Goal: Information Seeking & Learning: Learn about a topic

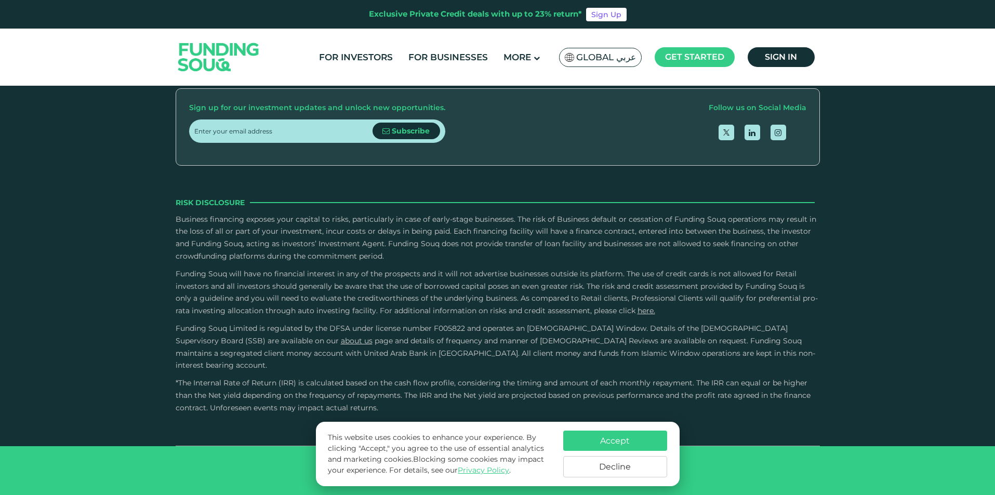
scroll to position [1662, 0]
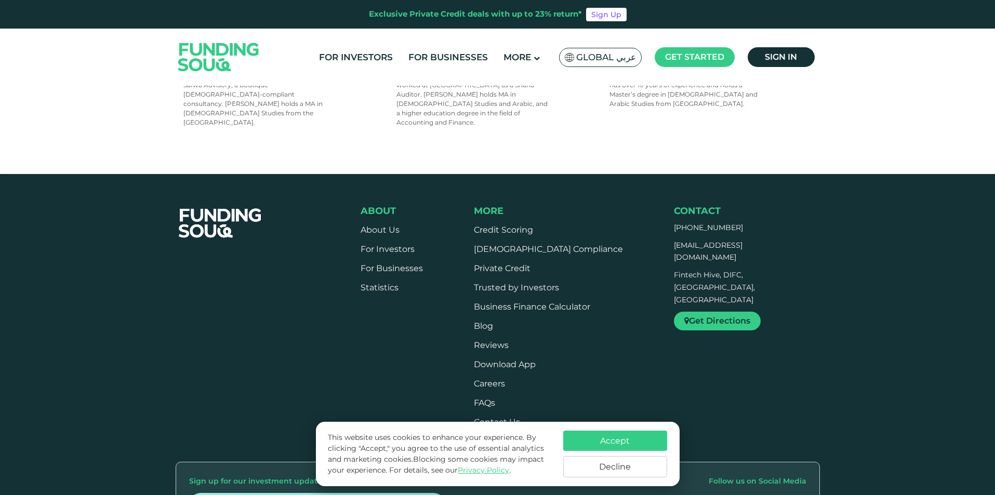
scroll to position [804, 0]
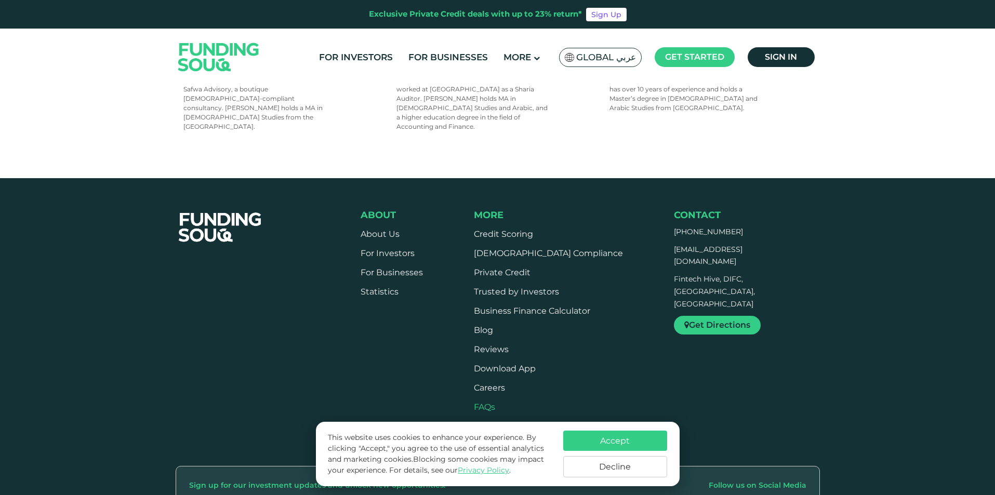
click at [495, 402] on link "FAQs" at bounding box center [484, 407] width 21 height 10
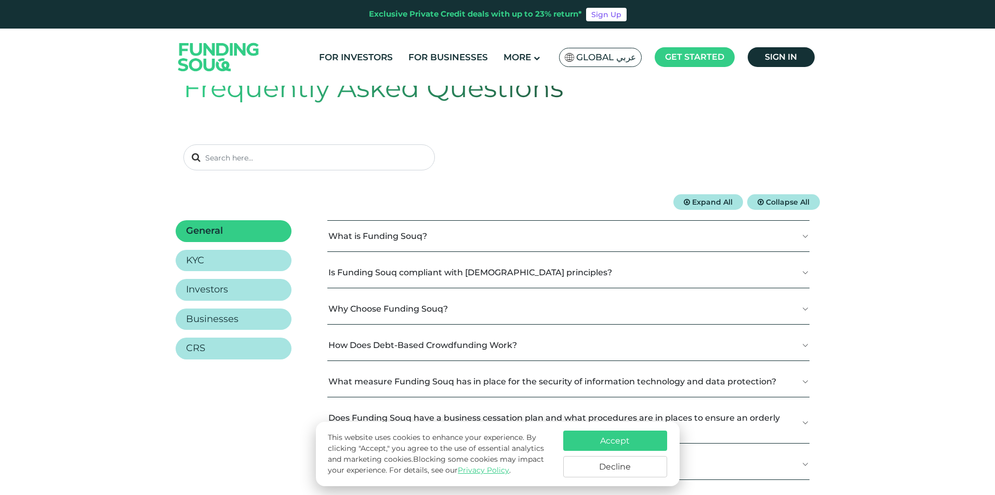
scroll to position [104, 0]
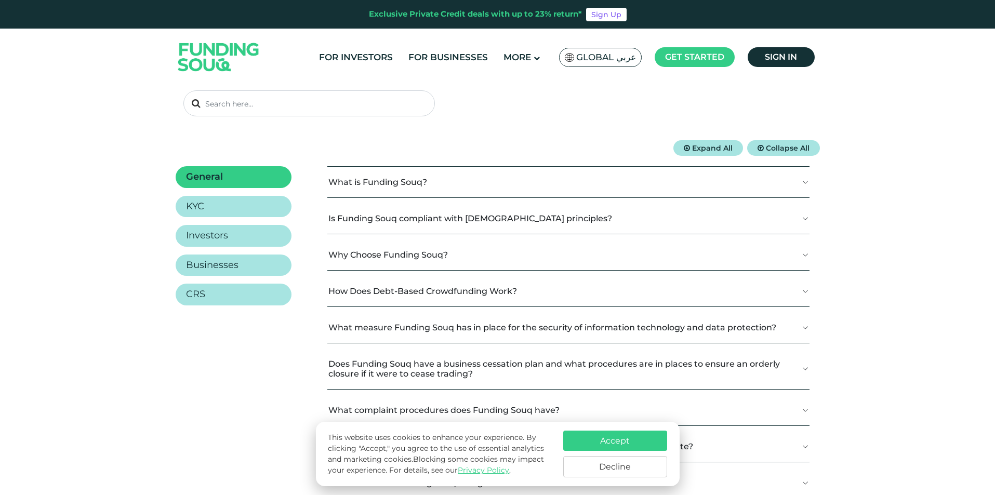
click at [356, 183] on button "What is Funding Souq?" at bounding box center [568, 182] width 482 height 31
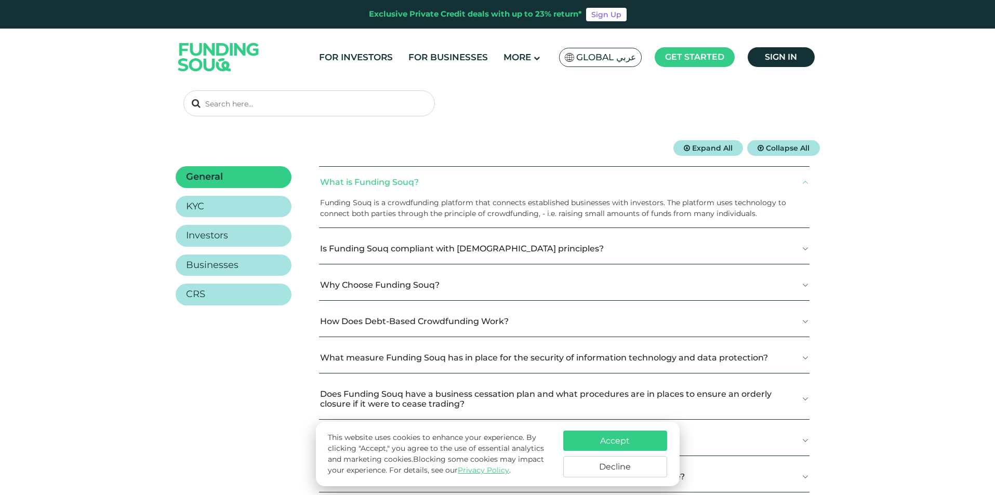
click at [355, 244] on button "Is Funding Souq compliant with Shariah principles?" at bounding box center [564, 248] width 490 height 31
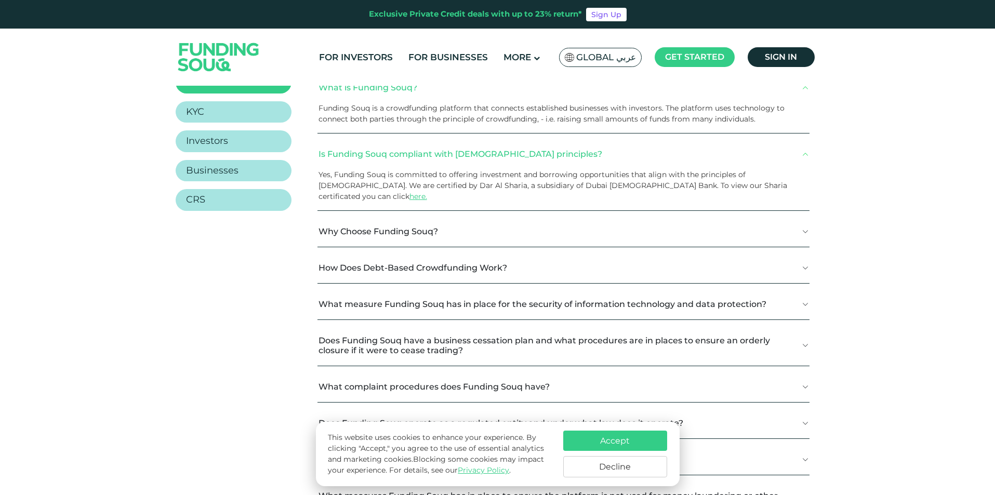
scroll to position [208, 0]
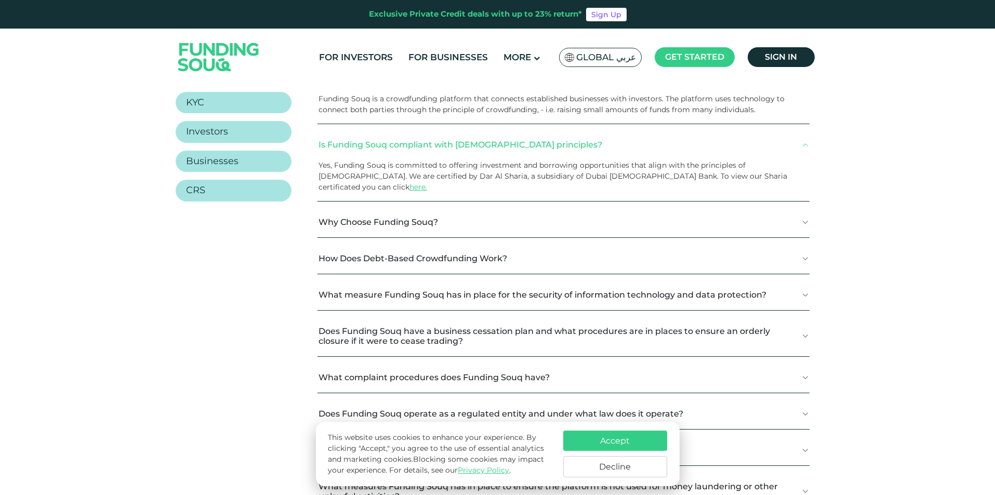
click at [367, 213] on button "Why Choose Funding Souq?" at bounding box center [563, 222] width 492 height 31
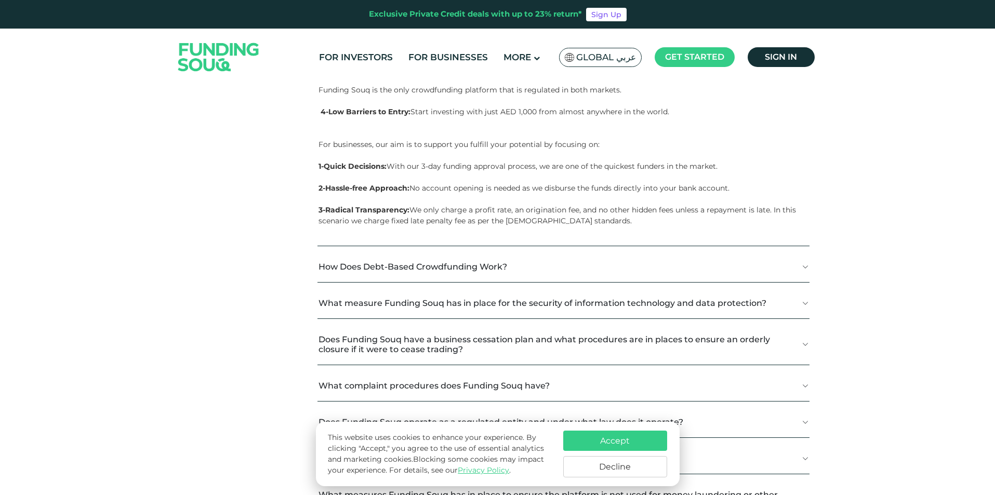
scroll to position [467, 0]
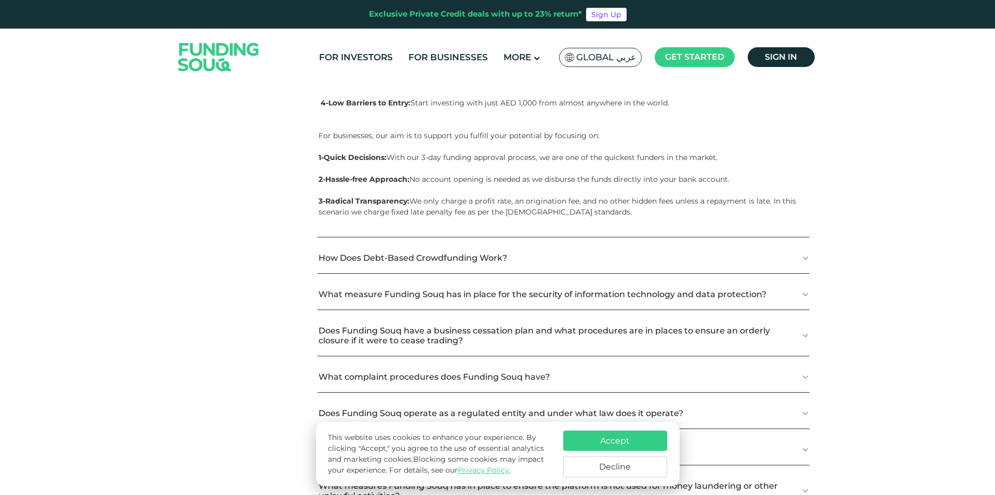
click at [382, 250] on button "How Does Debt-Based Crowdfunding Work?" at bounding box center [563, 258] width 492 height 31
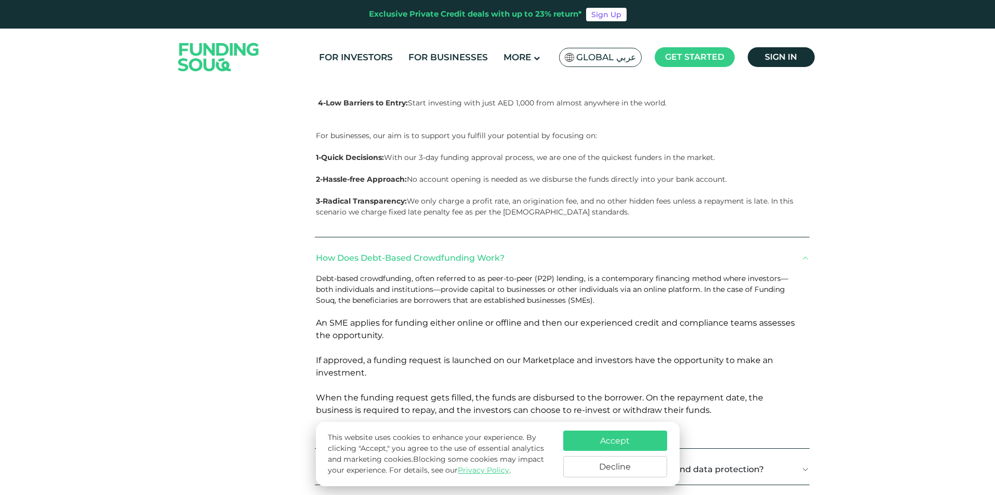
click at [382, 250] on button "How Does Debt-Based Crowdfunding Work?" at bounding box center [562, 258] width 494 height 31
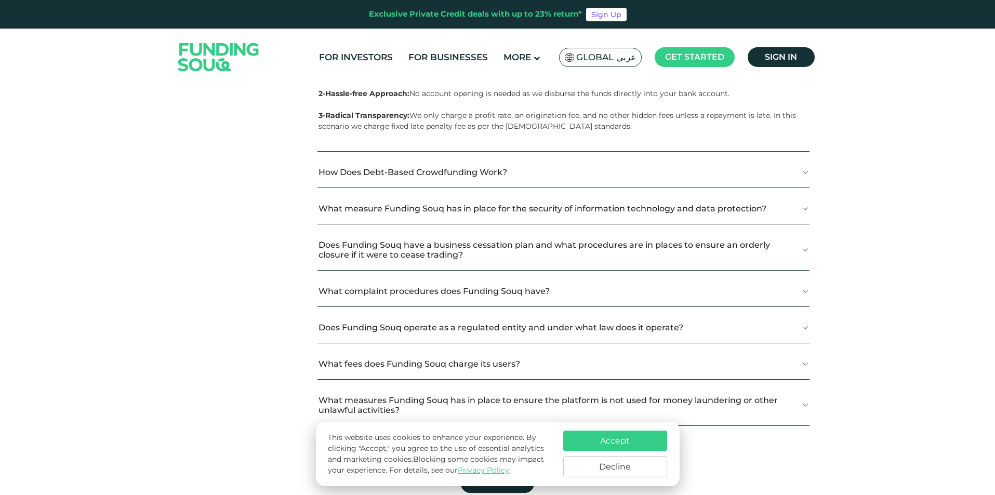
scroll to position [571, 0]
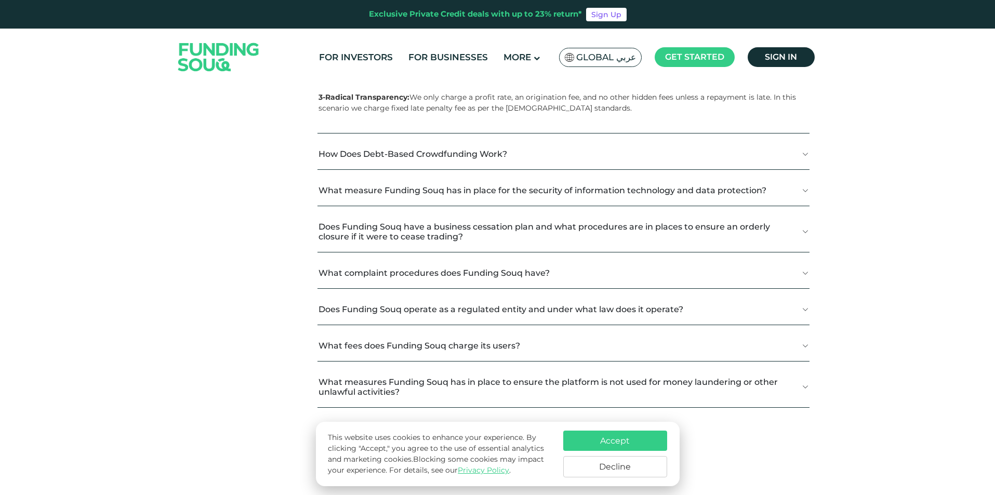
click at [376, 266] on button "What complaint procedures does Funding Souq have?" at bounding box center [563, 273] width 492 height 31
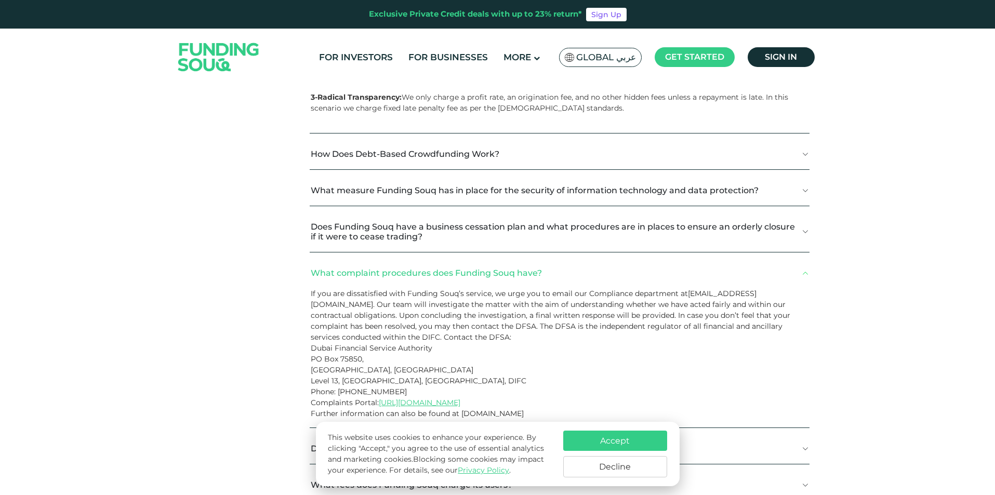
click at [376, 266] on button "What complaint procedures does Funding Souq have?" at bounding box center [560, 273] width 500 height 31
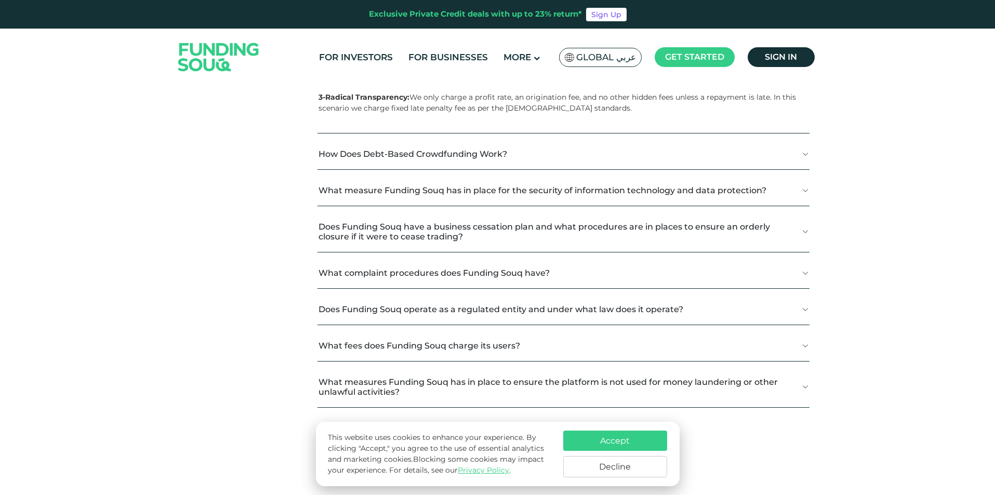
click at [384, 304] on button "Does Funding Souq operate as a regulated entity and under what law does it oper…" at bounding box center [563, 309] width 492 height 31
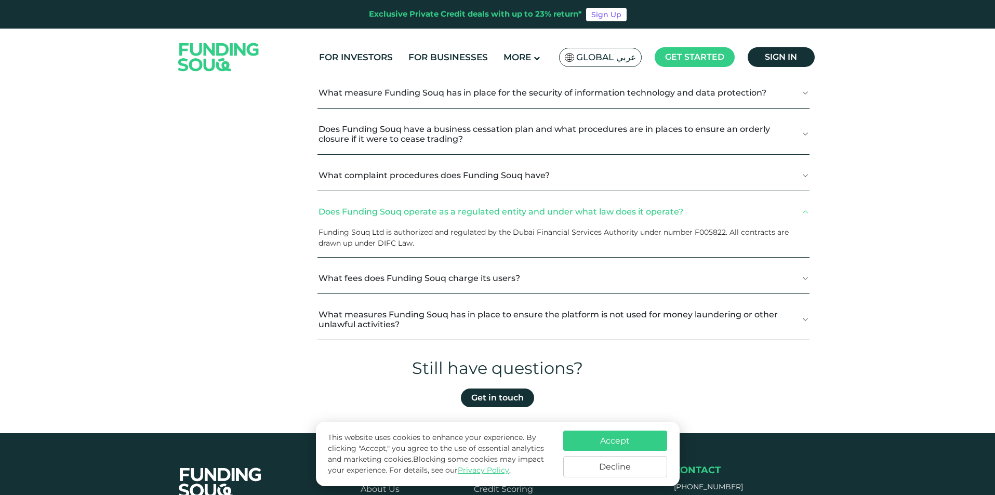
scroll to position [675, 0]
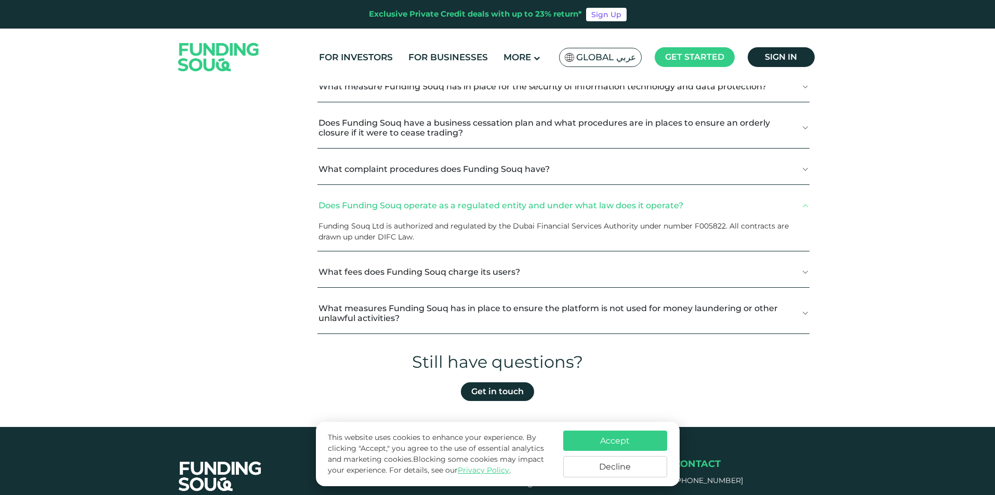
click at [389, 260] on button "What fees does Funding Souq charge its users?" at bounding box center [563, 272] width 492 height 31
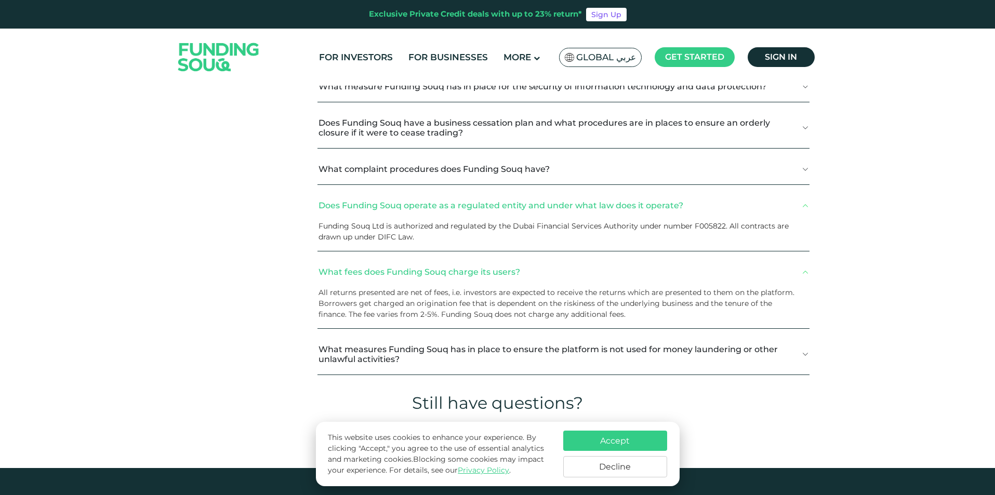
click at [389, 260] on button "What fees does Funding Souq charge its users?" at bounding box center [563, 272] width 492 height 31
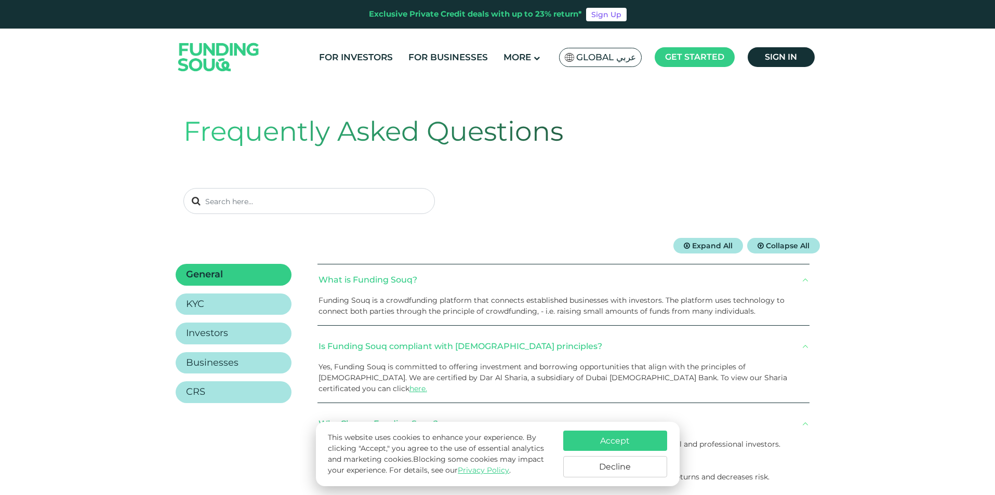
scroll to position [0, 0]
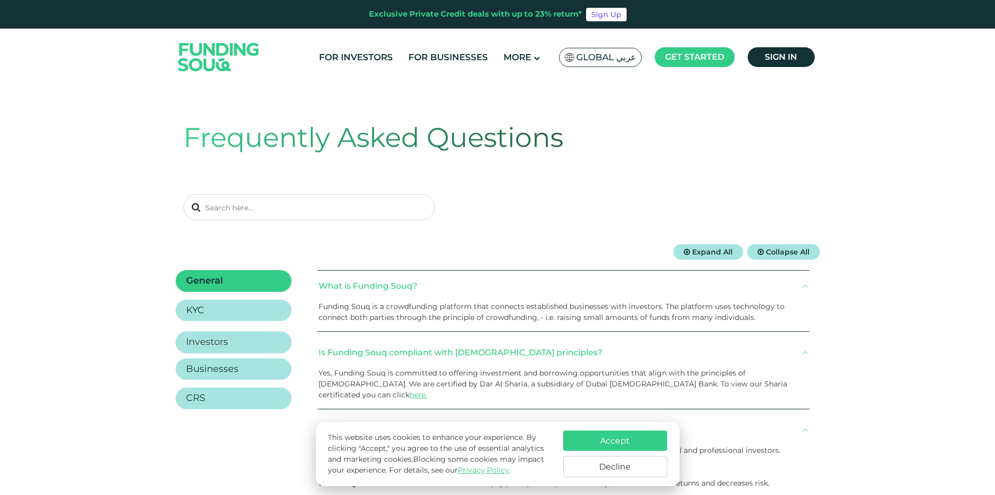
click at [232, 337] on link "Investors" at bounding box center [234, 342] width 116 height 22
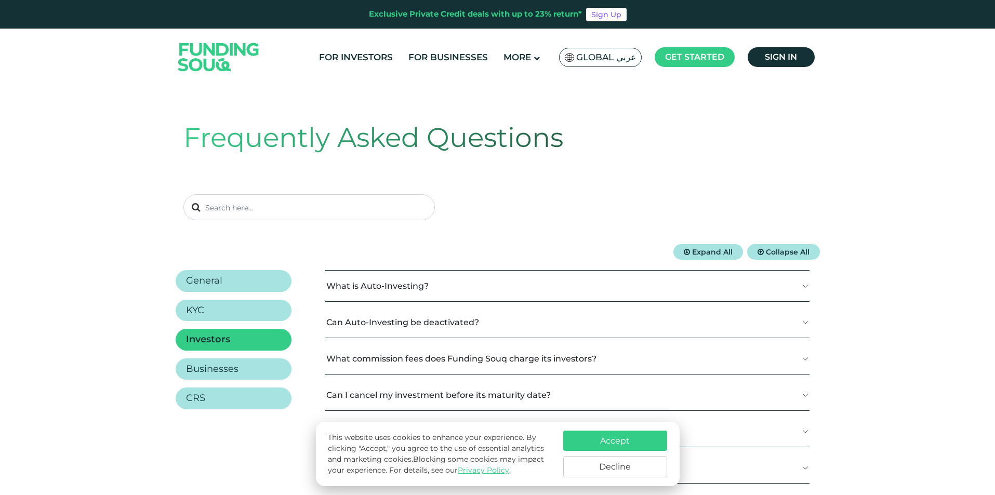
click at [373, 281] on button "What is Auto-Investing?" at bounding box center [567, 286] width 484 height 31
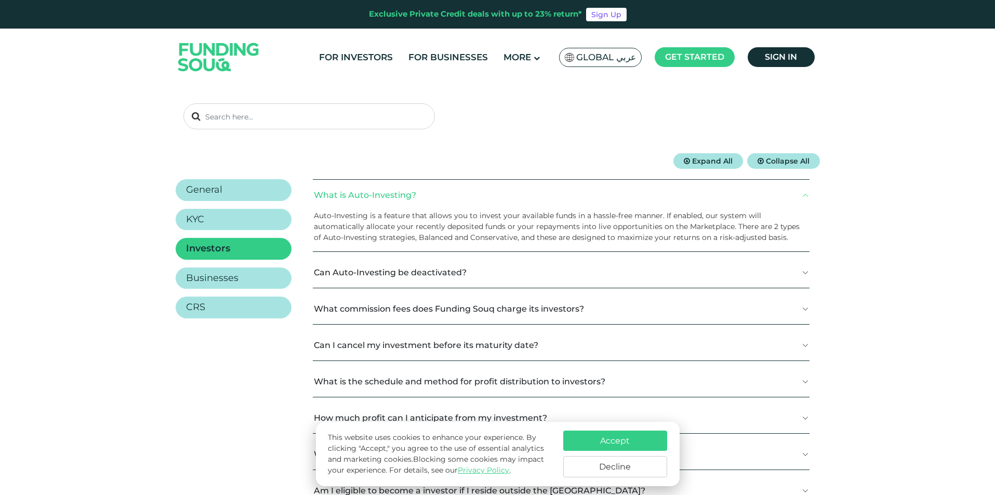
scroll to position [104, 0]
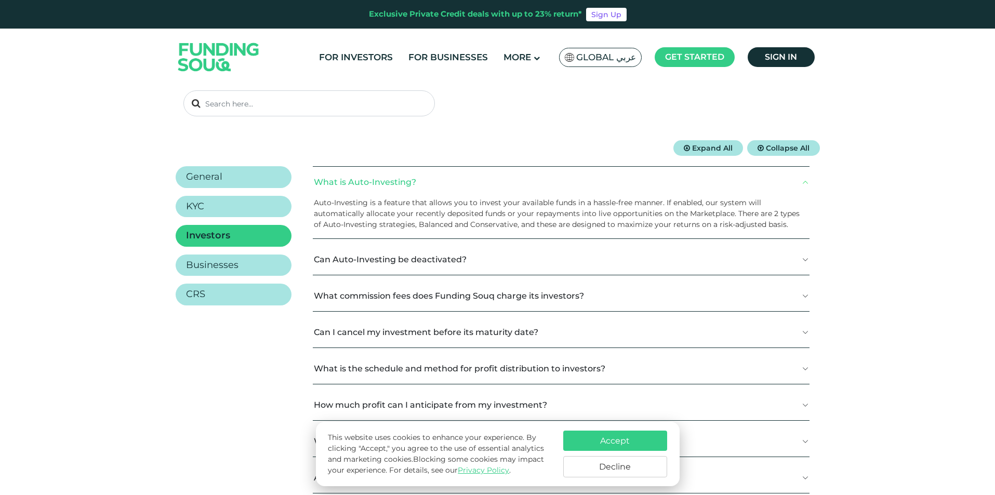
click at [375, 329] on button "Can I cancel my investment before its maturity date?" at bounding box center [561, 332] width 496 height 31
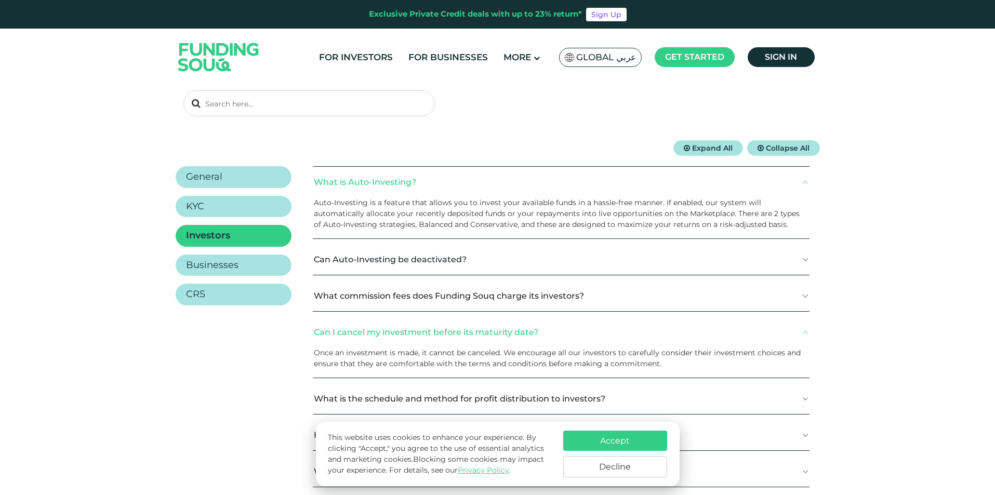
click at [375, 329] on button "Can I cancel my investment before its maturity date?" at bounding box center [561, 332] width 496 height 31
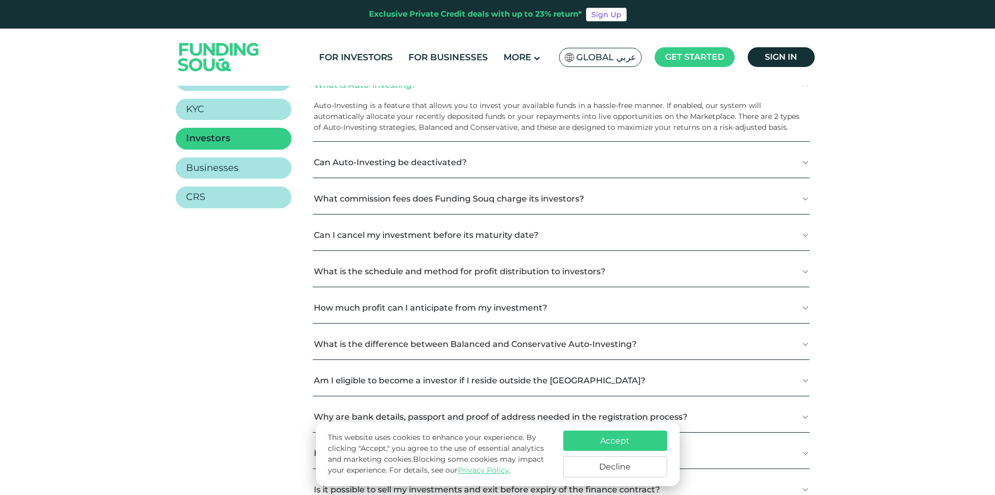
scroll to position [208, 0]
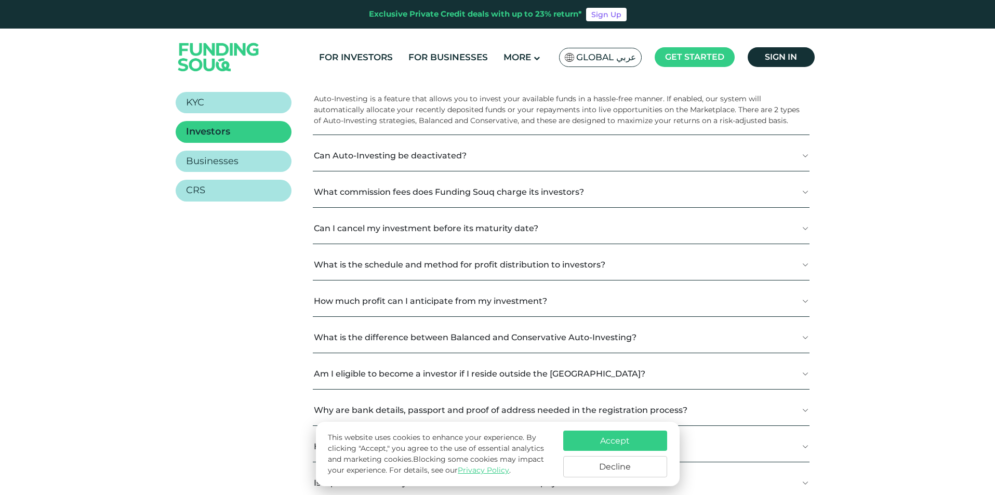
click at [351, 307] on button "How much profit can I anticipate from my investment?" at bounding box center [561, 301] width 496 height 31
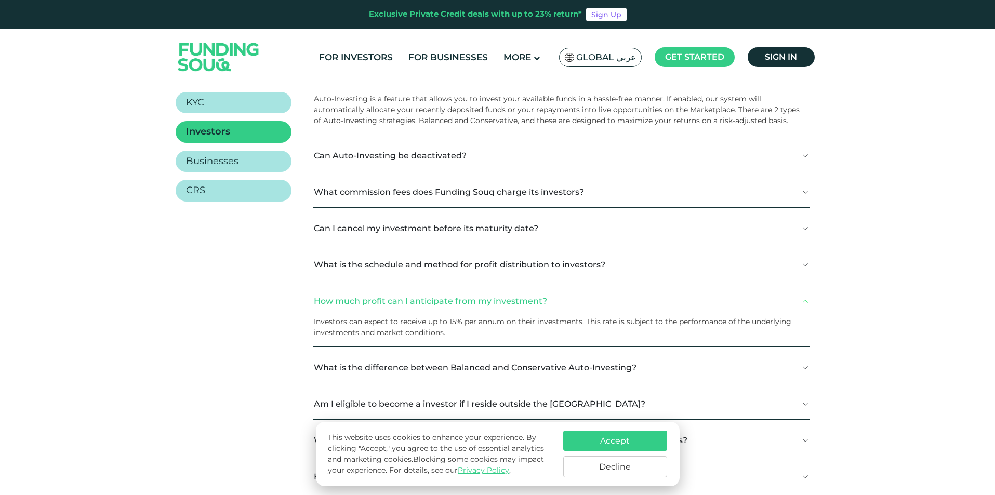
click at [351, 307] on button "How much profit can I anticipate from my investment?" at bounding box center [561, 301] width 496 height 31
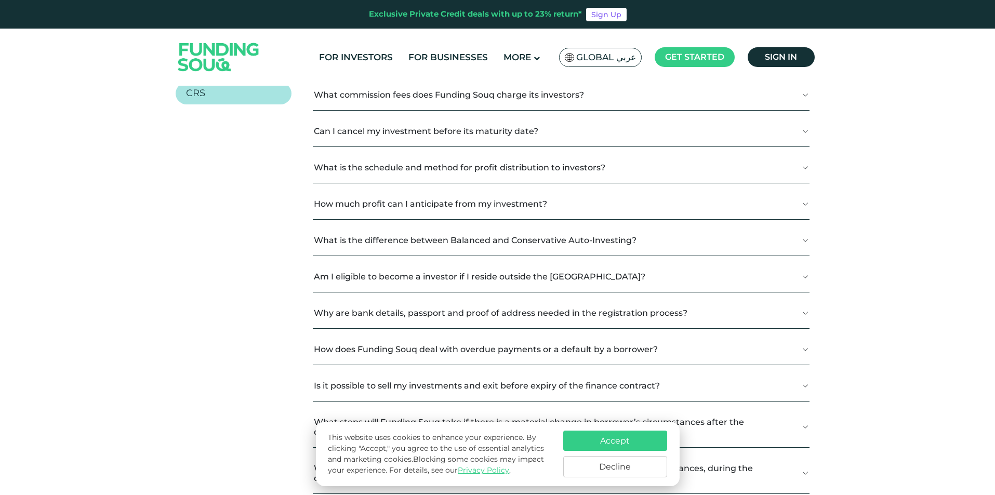
scroll to position [312, 0]
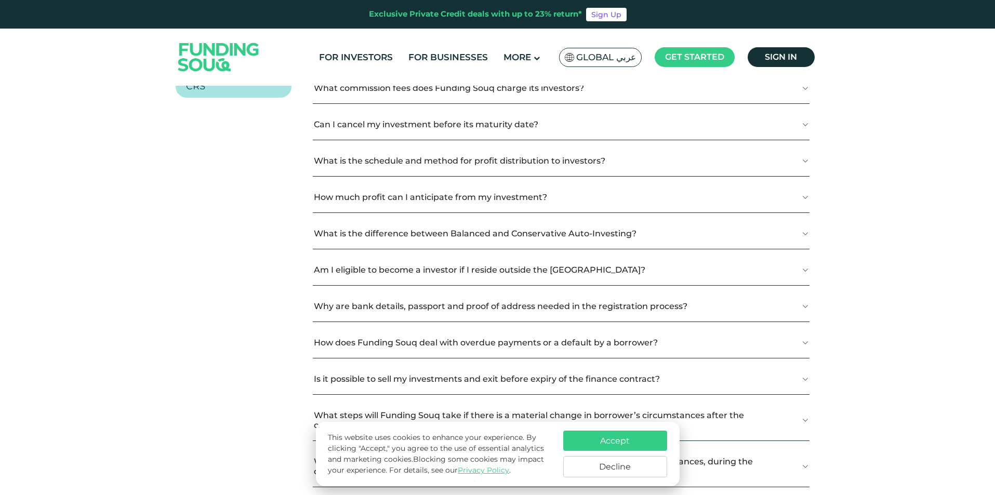
click at [373, 242] on button "What is the difference between Balanced and Conservative Auto-Investing?" at bounding box center [561, 233] width 496 height 31
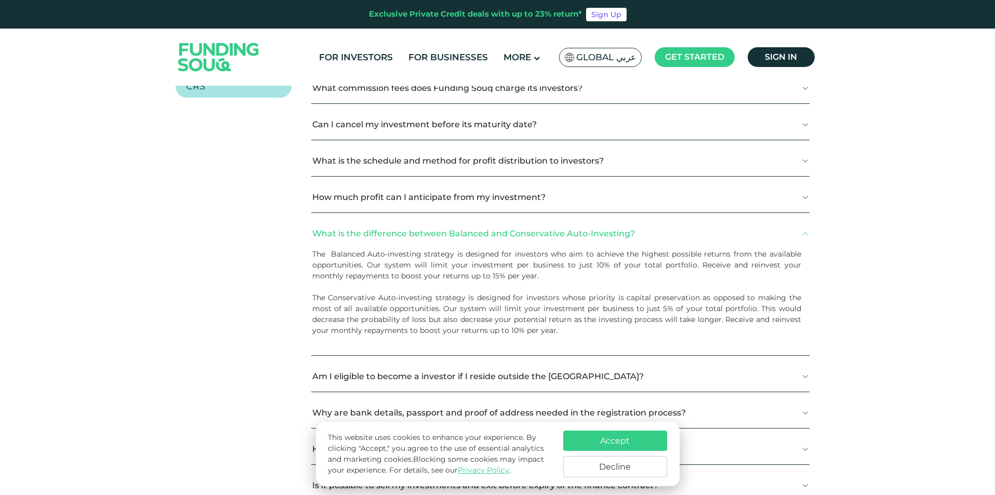
click at [373, 242] on button "What is the difference between Balanced and Conservative Auto-Investing?" at bounding box center [560, 233] width 498 height 31
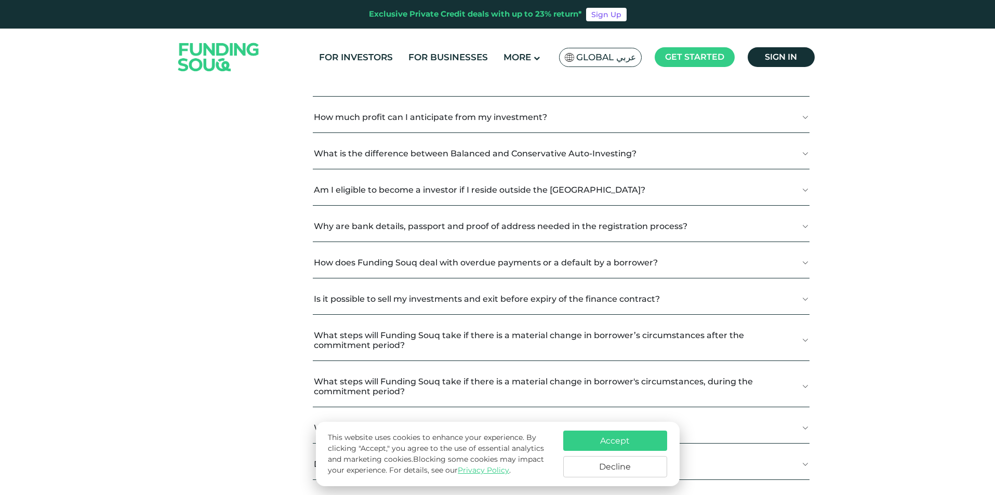
scroll to position [416, 0]
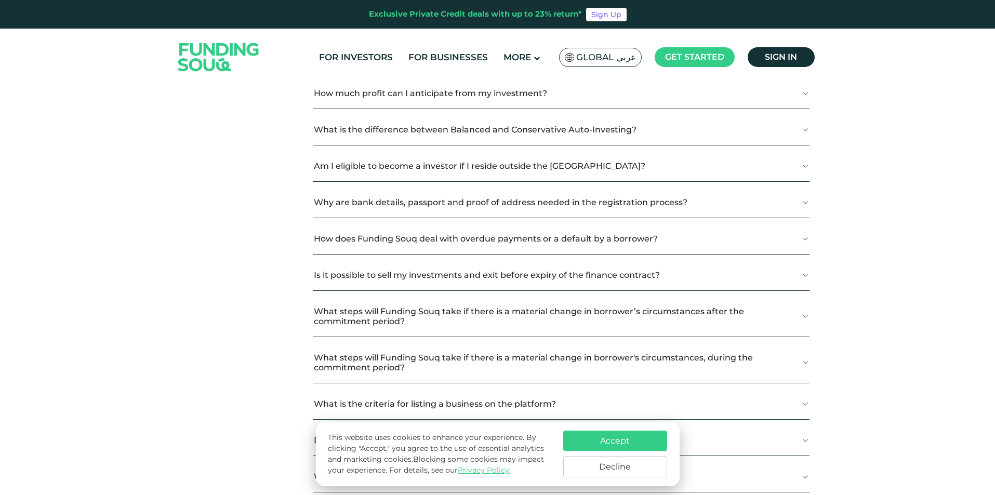
click at [373, 240] on button "How does Funding Souq deal with overdue payments or a default by a borrower?" at bounding box center [561, 238] width 496 height 31
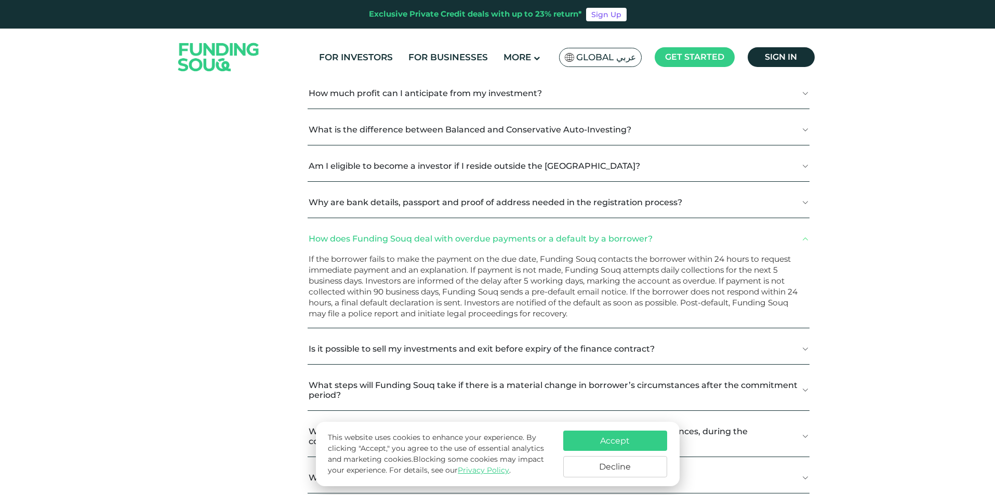
click at [373, 240] on button "How does Funding Souq deal with overdue payments or a default by a borrower?" at bounding box center [557, 238] width 501 height 31
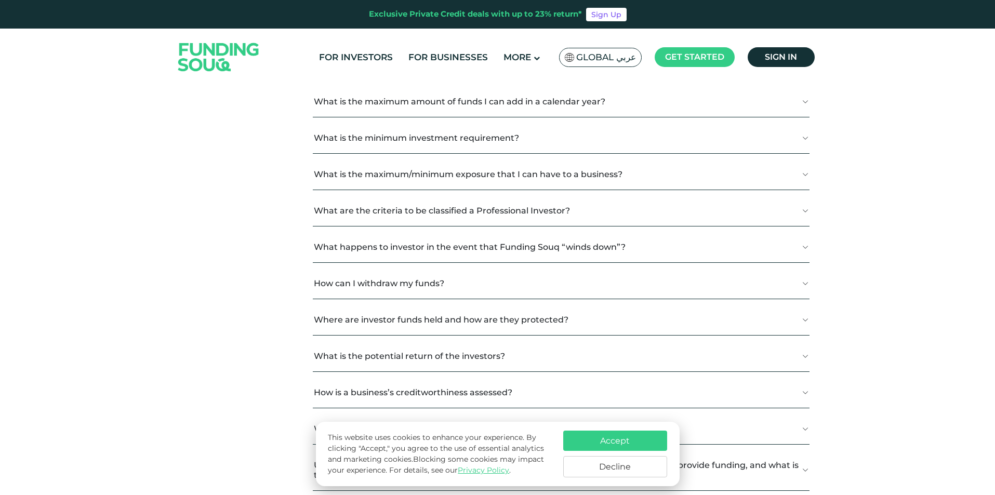
scroll to position [831, 0]
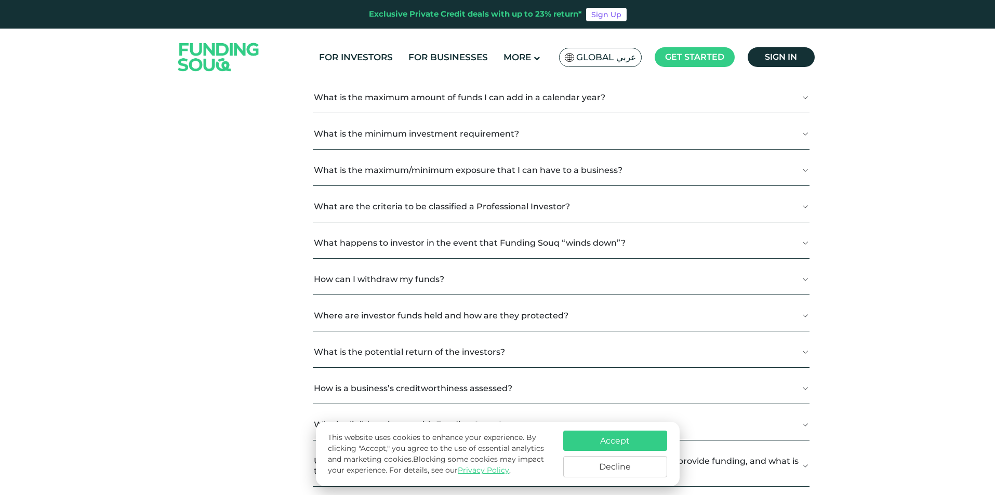
click at [319, 277] on button "How can I withdraw my funds?" at bounding box center [561, 279] width 496 height 31
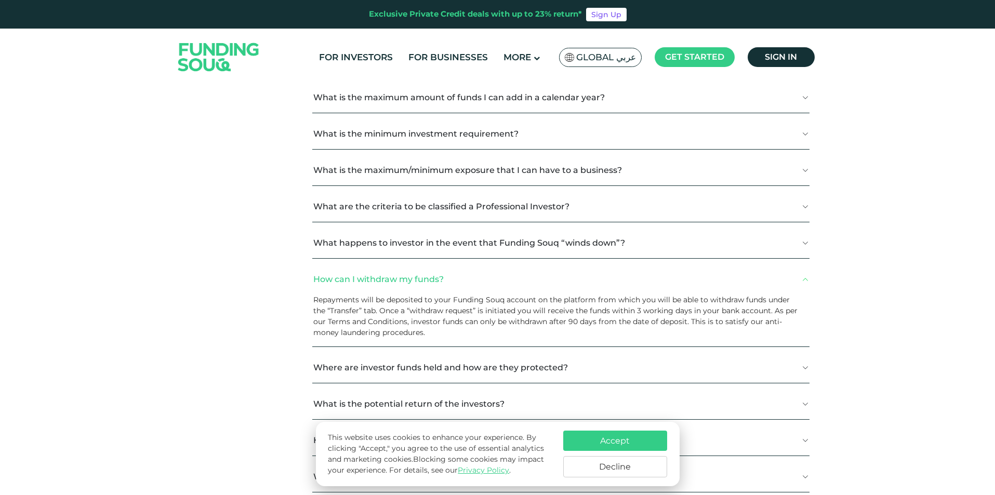
click at [319, 277] on button "How can I withdraw my funds?" at bounding box center [560, 279] width 497 height 31
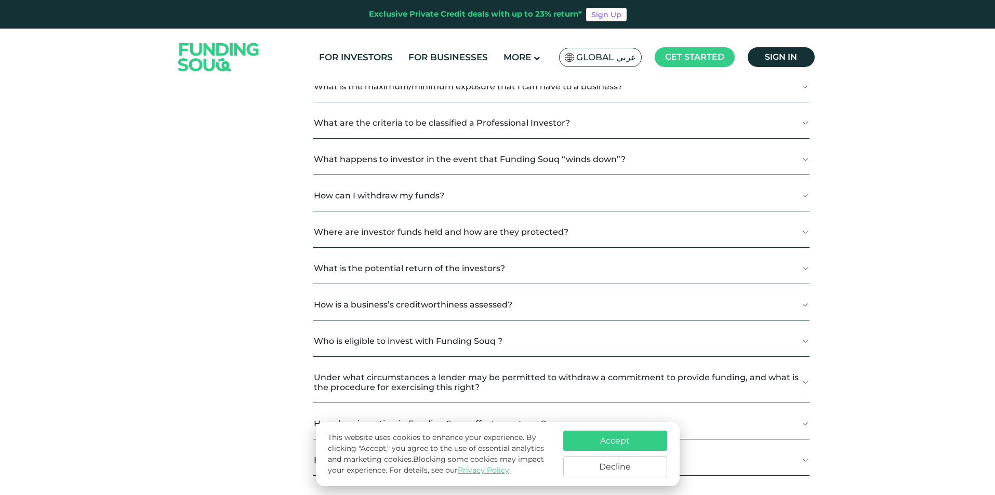
scroll to position [935, 0]
